Goal: Transaction & Acquisition: Purchase product/service

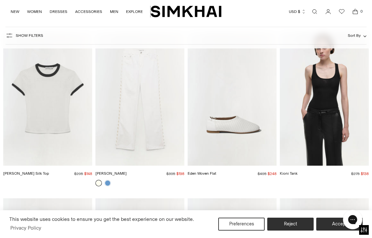
scroll to position [2374, 0]
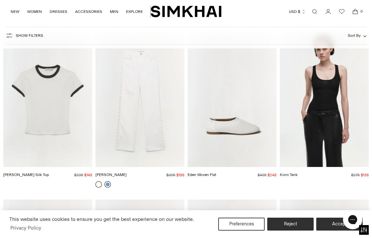
click at [107, 181] on link at bounding box center [107, 184] width 6 height 6
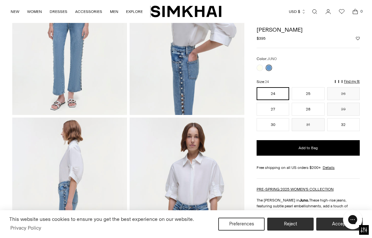
scroll to position [105, 0]
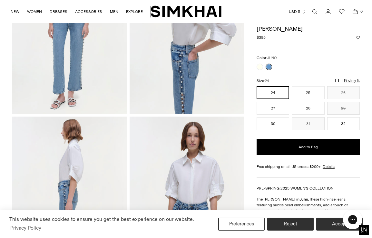
click at [192, 74] on img at bounding box center [187, 28] width 115 height 172
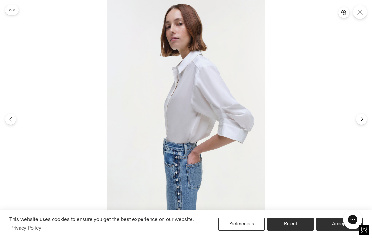
click at [198, 196] on img at bounding box center [186, 119] width 158 height 238
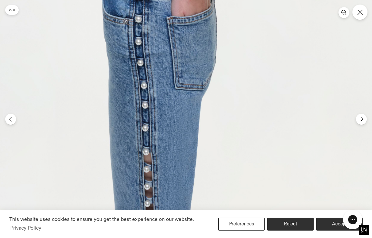
click at [361, 15] on icon "Close" at bounding box center [360, 12] width 6 height 6
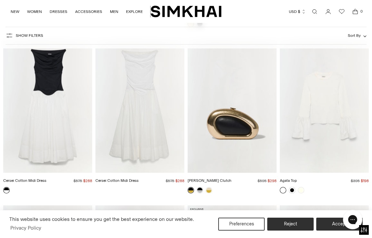
scroll to position [2709, 0]
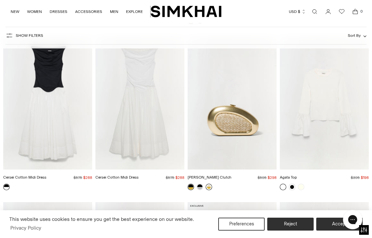
click at [209, 183] on link at bounding box center [209, 186] width 6 height 6
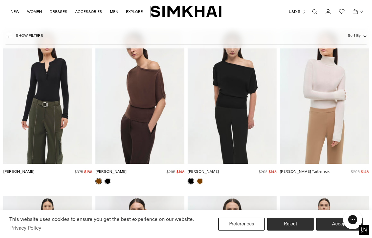
scroll to position [7918, 0]
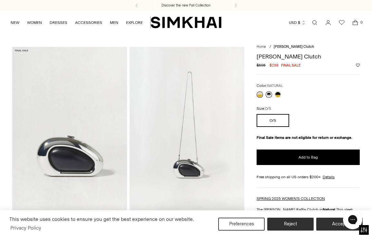
click at [268, 95] on link at bounding box center [269, 94] width 6 height 6
